Goal: Find specific page/section: Find specific page/section

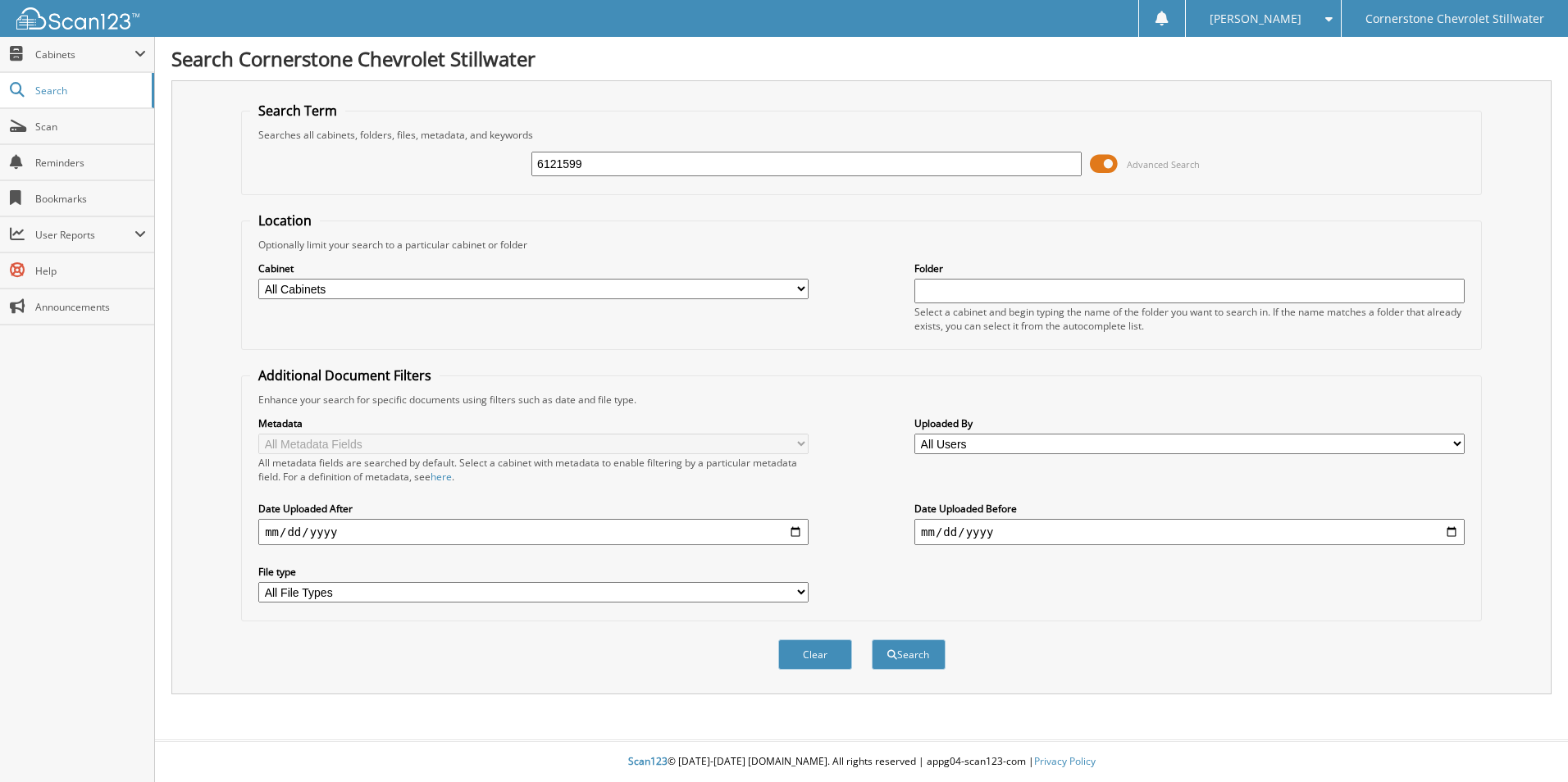
type input "6121599"
click at [872, 639] on button "Search" at bounding box center [909, 654] width 74 height 30
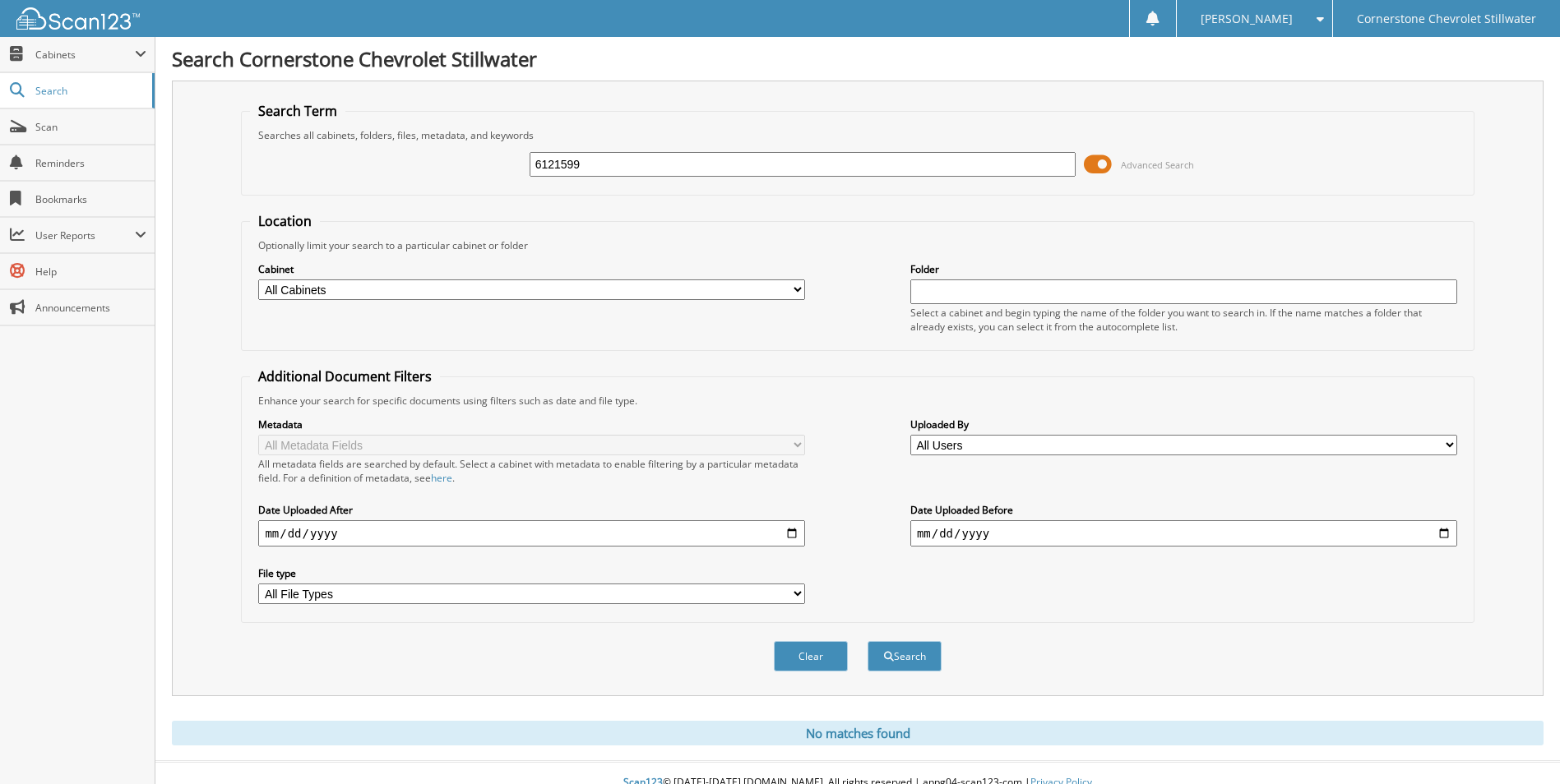
click at [334, 283] on select "All Cabinets BODY SHOP PARTS SERVICE RO Needs Filing" at bounding box center [532, 289] width 547 height 20
select select "47306"
click at [259, 280] on select "All Cabinets BODY SHOP PARTS SERVICE RO Needs Filing" at bounding box center [532, 289] width 547 height 20
click at [1054, 295] on input "text" at bounding box center [1184, 292] width 547 height 25
type input "6121599"
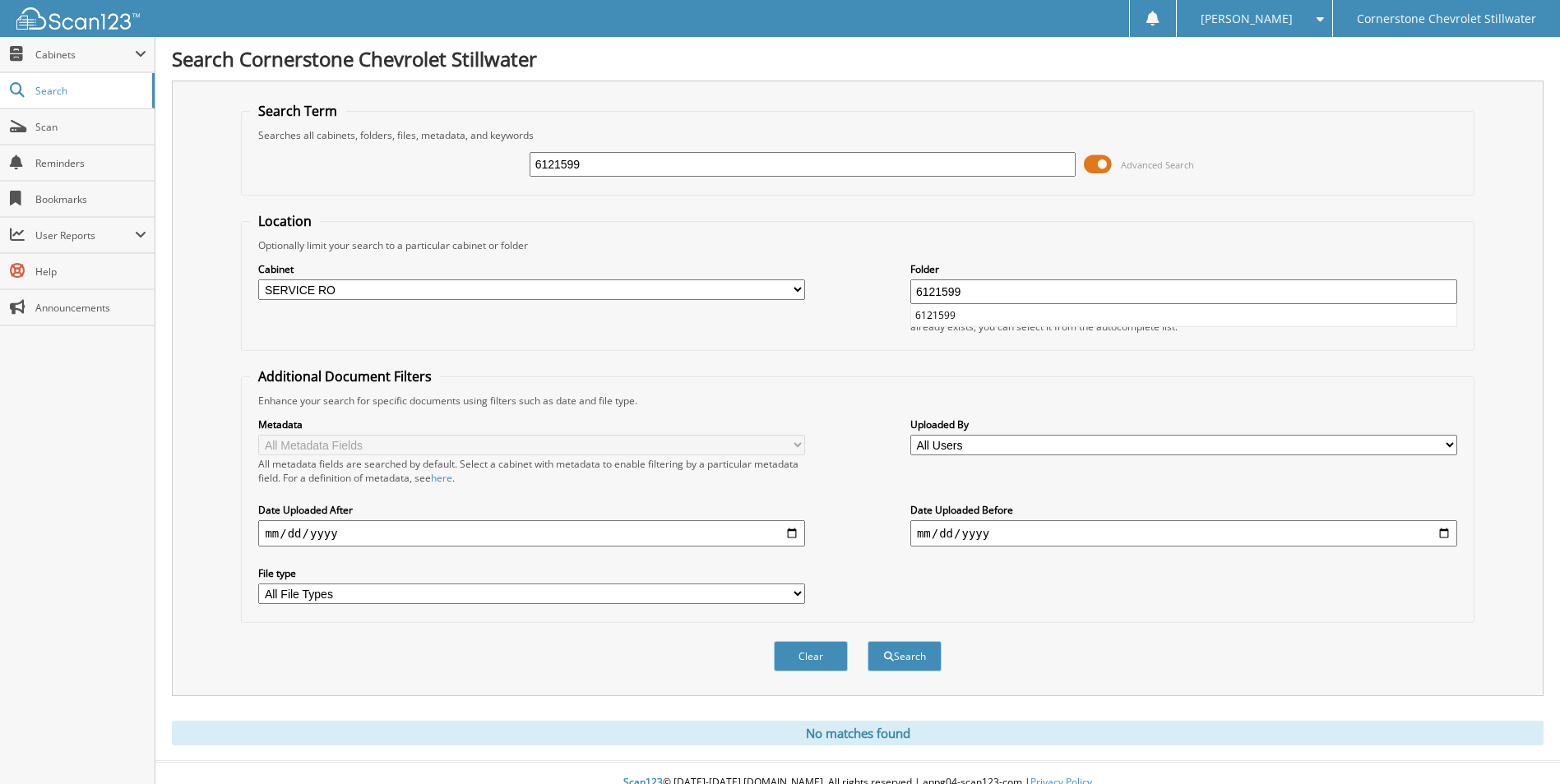
click at [867, 641] on button "Search" at bounding box center [904, 656] width 74 height 30
click at [72, 86] on span "Search" at bounding box center [89, 91] width 109 height 14
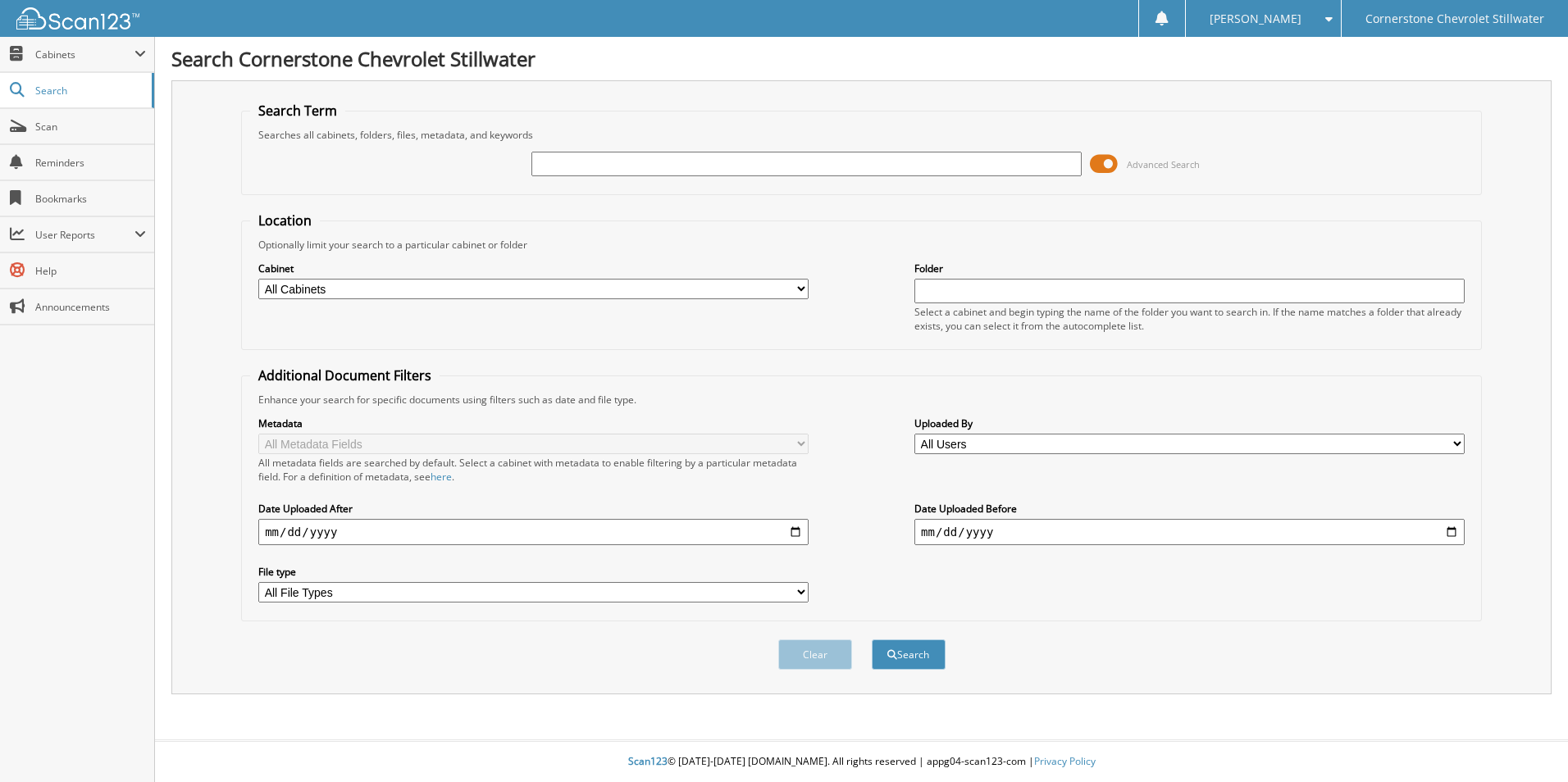
click at [74, 50] on span "Cabinets" at bounding box center [84, 55] width 99 height 14
click at [74, 56] on span "Cabinets" at bounding box center [84, 55] width 99 height 14
click at [60, 138] on link "Scan" at bounding box center [77, 127] width 154 height 35
click at [60, 115] on link "Scan" at bounding box center [77, 127] width 154 height 35
